Goal: Information Seeking & Learning: Find specific fact

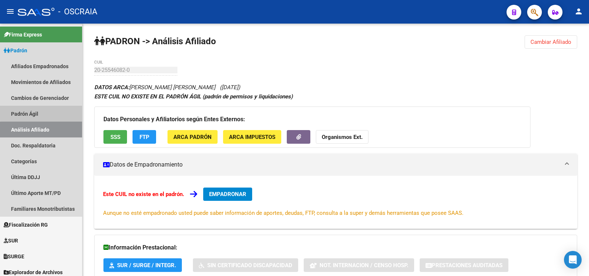
click at [70, 113] on link "Padrón Ágil" at bounding box center [41, 114] width 82 height 16
click at [65, 126] on link "Análisis Afiliado" at bounding box center [41, 130] width 82 height 16
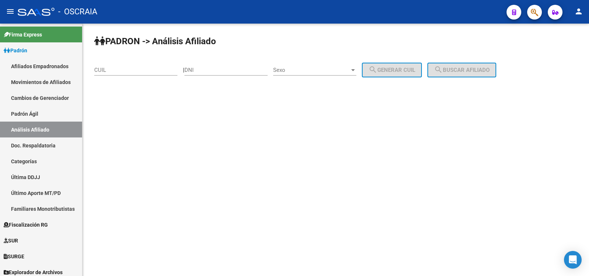
click at [148, 73] on div "CUIL" at bounding box center [135, 68] width 83 height 16
paste input "20-14122585-6"
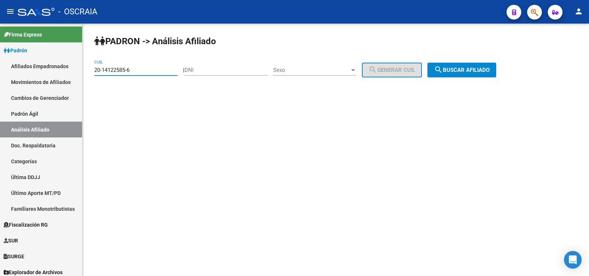
type input "20-14122585-6"
click at [470, 65] on button "search Buscar afiliado" at bounding box center [462, 70] width 69 height 15
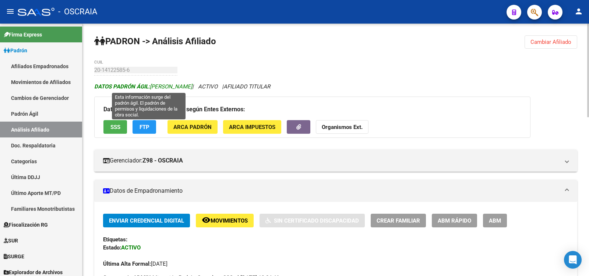
copy span "[PERSON_NAME]"
drag, startPoint x: 202, startPoint y: 85, endPoint x: 153, endPoint y: 84, distance: 49.4
click at [153, 84] on span "DATOS PADRÓN ÁGIL: [PERSON_NAME]" at bounding box center [143, 86] width 98 height 7
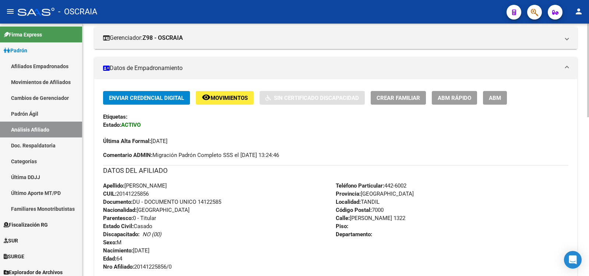
scroll to position [246, 0]
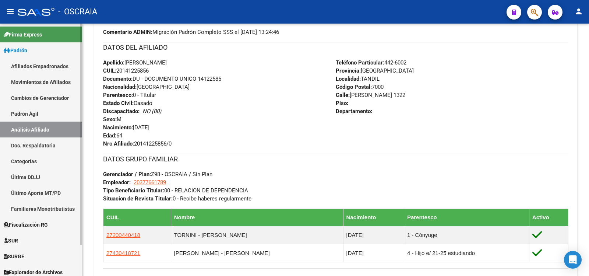
click at [42, 116] on link "Padrón Ágil" at bounding box center [41, 114] width 82 height 16
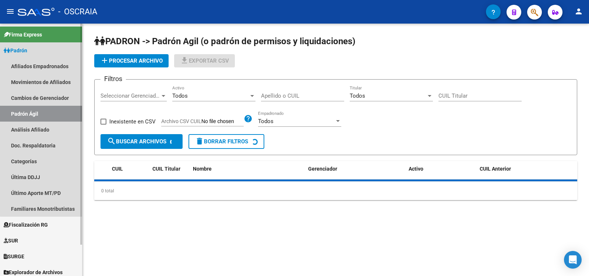
click at [40, 127] on link "Análisis Afiliado" at bounding box center [41, 130] width 82 height 16
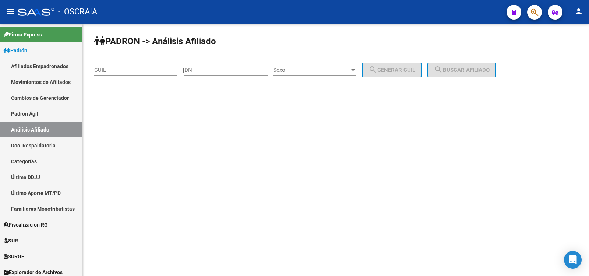
click at [122, 75] on div "CUIL" at bounding box center [135, 68] width 83 height 16
click at [122, 71] on input "CUIL" at bounding box center [135, 70] width 83 height 7
paste input "20-20258035-2"
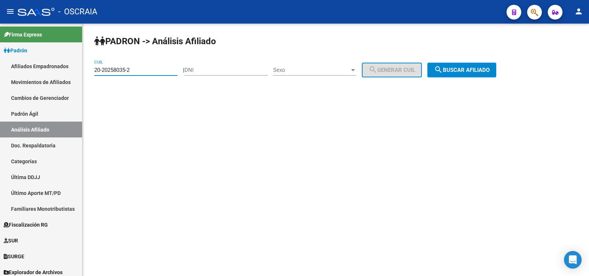
type input "20-20258035-2"
click at [457, 68] on span "search Buscar afiliado" at bounding box center [462, 70] width 56 height 7
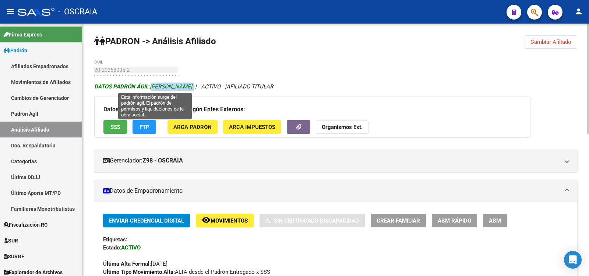
drag, startPoint x: 152, startPoint y: 85, endPoint x: 213, endPoint y: 87, distance: 60.8
click at [195, 87] on span "DATOS [PERSON_NAME]: [PERSON_NAME] -" at bounding box center [144, 86] width 101 height 7
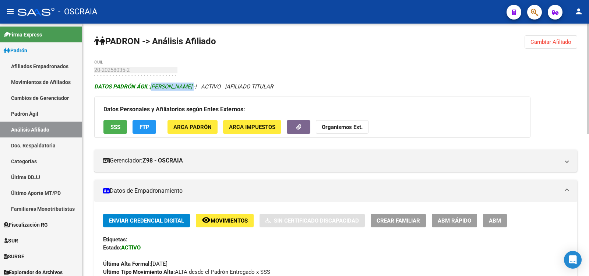
copy span "[PERSON_NAME]"
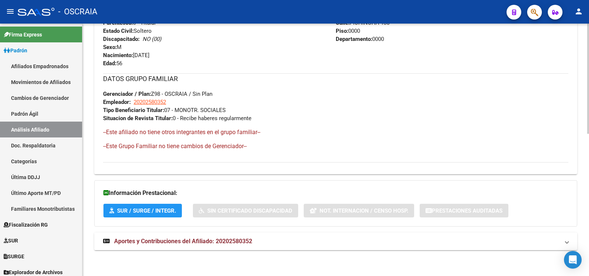
click at [197, 241] on span "Aportes y Contribuciones del Afiliado: 20202580352" at bounding box center [183, 241] width 138 height 7
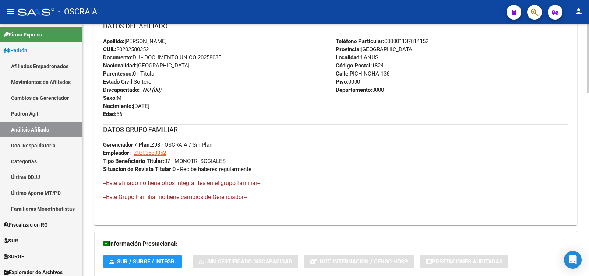
scroll to position [0, 0]
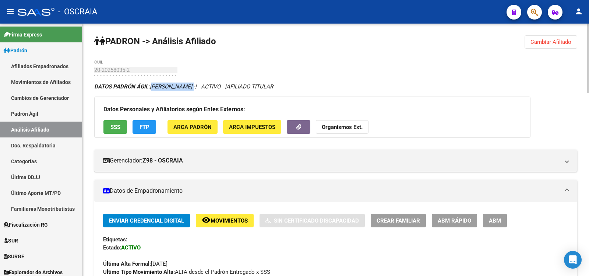
copy span "[PERSON_NAME]"
drag, startPoint x: 154, startPoint y: 86, endPoint x: 211, endPoint y: 90, distance: 56.9
click at [211, 90] on div "DATOS PADRÓN ÁGIL: [PERSON_NAME] - | ACTIVO | AFILIADO TITULAR" at bounding box center [335, 87] width 483 height 8
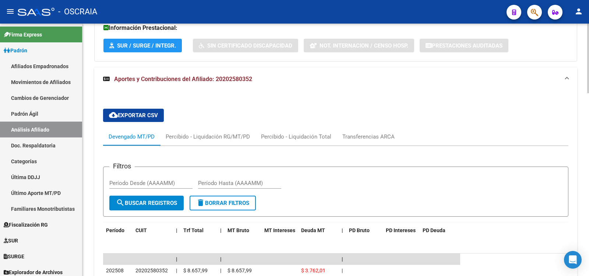
scroll to position [614, 0]
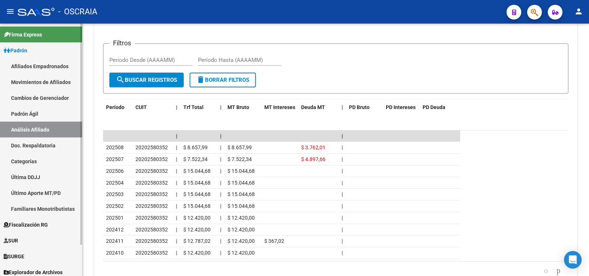
click at [17, 118] on link "Padrón Ágil" at bounding box center [41, 114] width 82 height 16
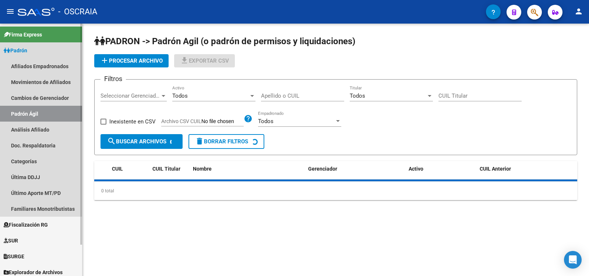
click at [20, 126] on link "Análisis Afiliado" at bounding box center [41, 130] width 82 height 16
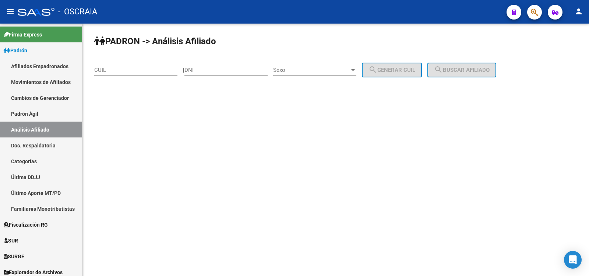
click at [138, 70] on input "CUIL" at bounding box center [135, 70] width 83 height 7
paste input "20-16455880-1"
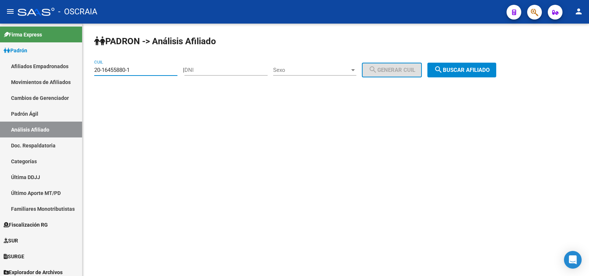
type input "20-16455880-1"
click at [490, 71] on span "search Buscar afiliado" at bounding box center [462, 70] width 56 height 7
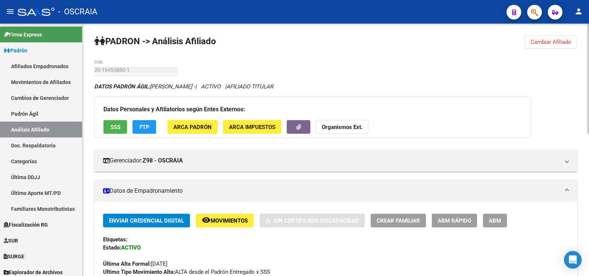
scroll to position [246, 0]
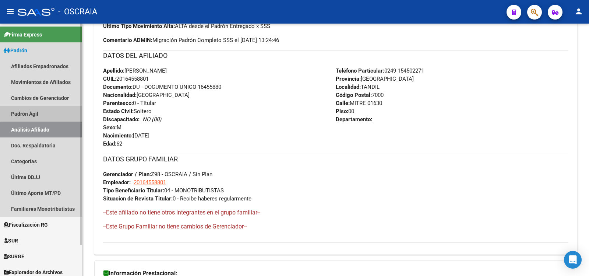
click at [49, 112] on link "Padrón Ágil" at bounding box center [41, 114] width 82 height 16
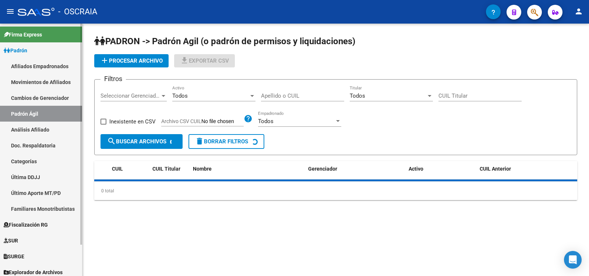
click at [56, 129] on link "Análisis Afiliado" at bounding box center [41, 130] width 82 height 16
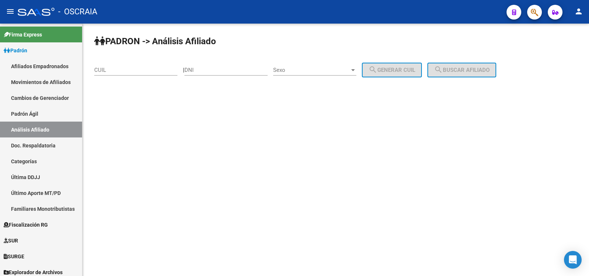
click at [125, 68] on input "CUIL" at bounding box center [135, 70] width 83 height 7
paste input "27-20029775-1"
drag, startPoint x: 144, startPoint y: 67, endPoint x: 125, endPoint y: 73, distance: 20.2
click at [125, 73] on div "27-20029775-1 CUIL" at bounding box center [135, 68] width 83 height 16
click at [143, 69] on input "27-20029775-1" at bounding box center [135, 70] width 83 height 7
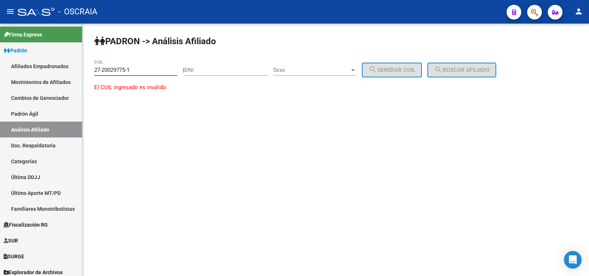
click at [113, 69] on input "27-20029775-1" at bounding box center [135, 70] width 83 height 7
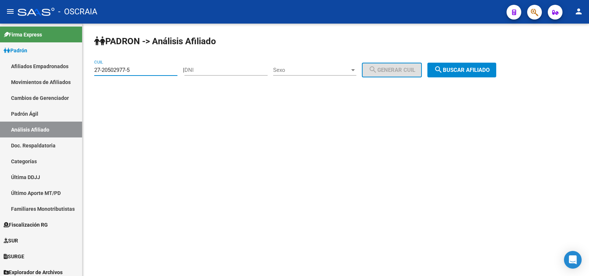
type input "27-20502977-5"
click at [489, 69] on span "search Buscar afiliado" at bounding box center [462, 70] width 56 height 7
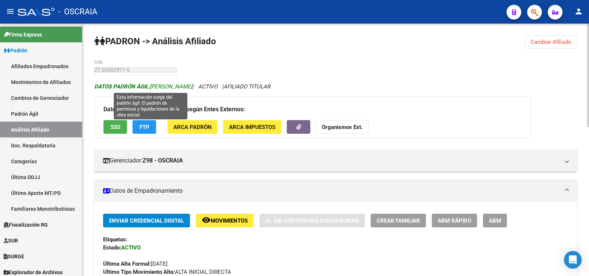
drag, startPoint x: 204, startPoint y: 87, endPoint x: 152, endPoint y: 87, distance: 51.9
click at [152, 87] on span "DATOS [PERSON_NAME]: [PERSON_NAME]" at bounding box center [143, 86] width 98 height 7
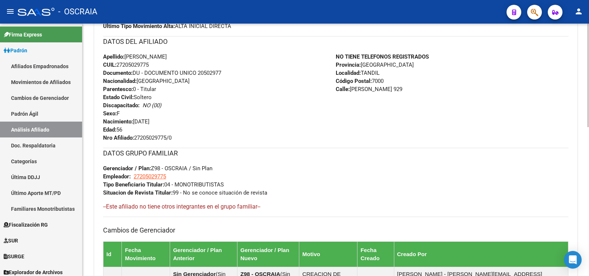
scroll to position [123, 0]
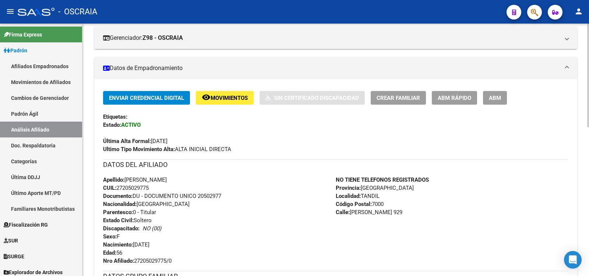
click at [143, 188] on span "CUIL: 27205029775" at bounding box center [126, 188] width 46 height 7
copy span "27205029775"
